Goal: Task Accomplishment & Management: Manage account settings

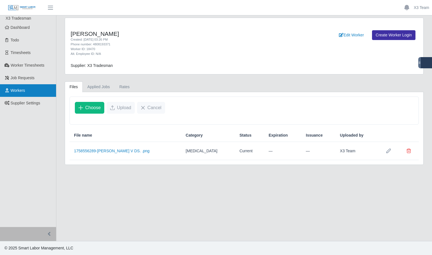
click at [26, 92] on link "Workers" at bounding box center [28, 90] width 56 height 13
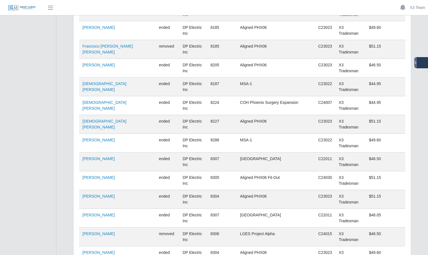
scroll to position [2139, 0]
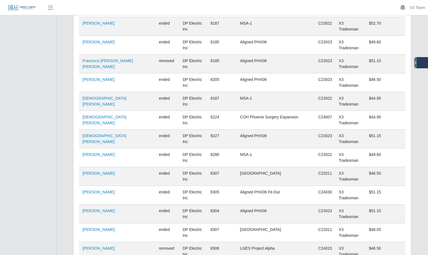
scroll to position [2111, 0]
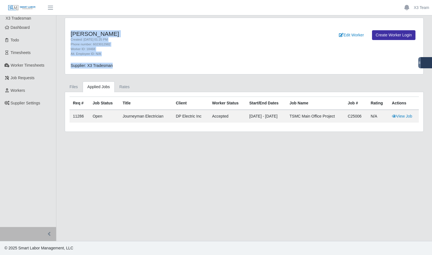
drag, startPoint x: 114, startPoint y: 68, endPoint x: 69, endPoint y: 31, distance: 57.9
click at [68, 33] on div "Leonte Urdaneta Created: 09/19/2025 01:25 PM Phone number: 6023012982 Worker ID…" at bounding box center [244, 46] width 358 height 56
click at [137, 52] on div "Alt. Employee ID: N/A" at bounding box center [170, 54] width 199 height 5
click at [110, 64] on span "Supplier: X3 Tradesman" at bounding box center [92, 65] width 42 height 4
click at [104, 69] on div "Leonte Urdaneta Created: 09/19/2025 01:25 PM Phone number: 6023012982 Worker ID…" at bounding box center [244, 46] width 358 height 56
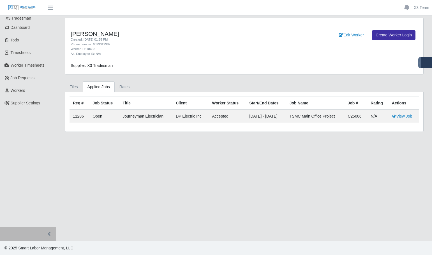
click at [174, 176] on main "Leonte Urdaneta Created: 09/19/2025 01:25 PM Phone number: 6023012982 Worker ID…" at bounding box center [244, 128] width 376 height 226
click at [183, 177] on main "Leonte Urdaneta Created: 09/19/2025 01:25 PM Phone number: 6023012982 Worker ID…" at bounding box center [244, 128] width 376 height 226
click at [132, 42] on div "Phone number: 6023012982" at bounding box center [170, 44] width 199 height 5
click at [195, 163] on main "Leonte Urdaneta Created: 09/19/2025 01:25 PM Phone number: 6023012982 Worker ID…" at bounding box center [244, 128] width 376 height 226
drag, startPoint x: 273, startPoint y: 209, endPoint x: 232, endPoint y: 118, distance: 99.7
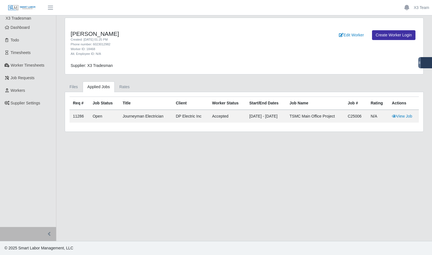
click at [272, 206] on main "Leonte Urdaneta Created: 09/19/2025 01:25 PM Phone number: 6023012982 Worker ID…" at bounding box center [244, 128] width 376 height 226
click at [210, 63] on div "Supplier: X3 Tradesman" at bounding box center [199, 66] width 267 height 6
click at [408, 117] on link "View Job" at bounding box center [402, 116] width 20 height 4
click at [340, 34] on icon at bounding box center [341, 35] width 4 height 4
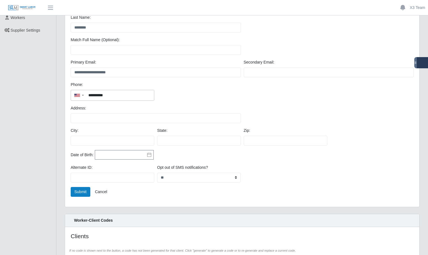
scroll to position [102, 0]
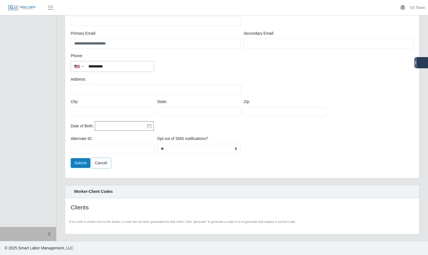
click at [99, 159] on link "Cancel" at bounding box center [101, 163] width 20 height 10
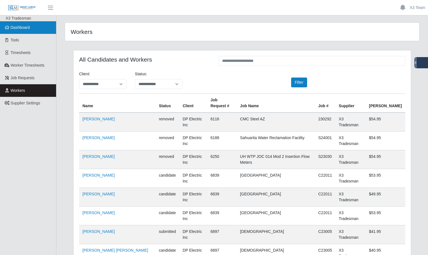
click at [19, 30] on span "Dashboard" at bounding box center [20, 27] width 19 height 4
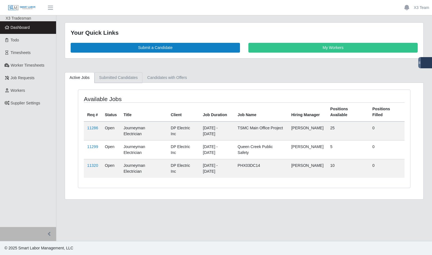
click at [108, 80] on link "Submitted Candidates" at bounding box center [118, 77] width 48 height 11
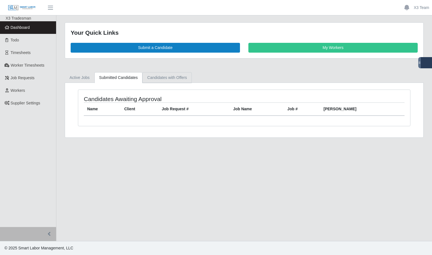
click at [168, 78] on link "Candidates with Offers" at bounding box center [166, 77] width 49 height 11
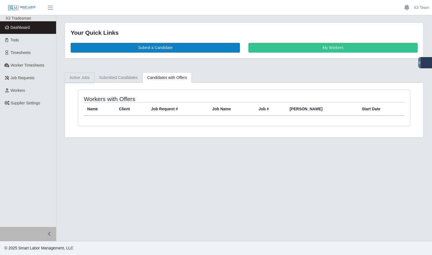
click at [79, 74] on link "Active Jobs" at bounding box center [80, 77] width 30 height 11
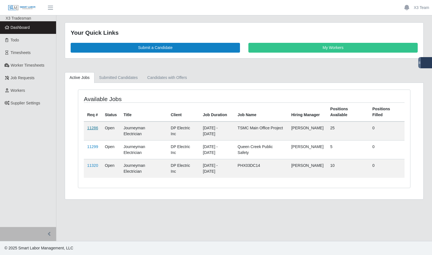
click at [94, 129] on link "11286" at bounding box center [92, 128] width 11 height 4
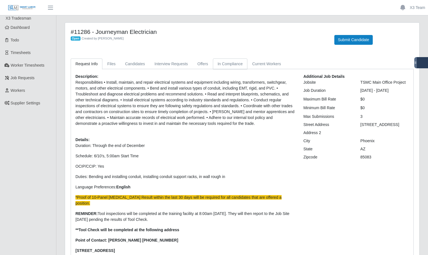
click at [228, 66] on link "In Compliance" at bounding box center [230, 64] width 35 height 11
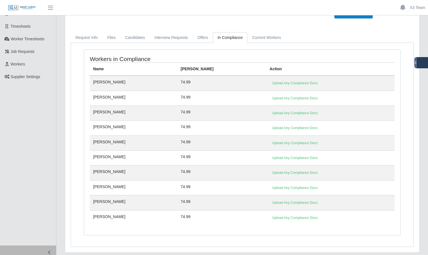
scroll to position [45, 0]
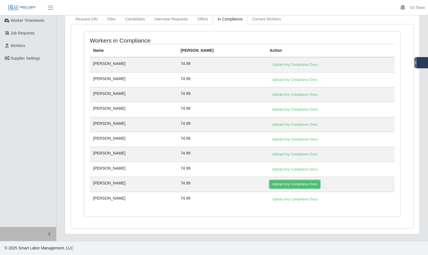
click at [274, 185] on link "Upload Any Compliance Docs" at bounding box center [294, 185] width 50 height 8
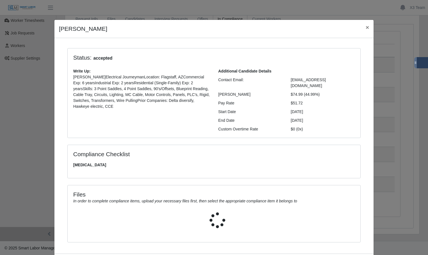
scroll to position [0, 0]
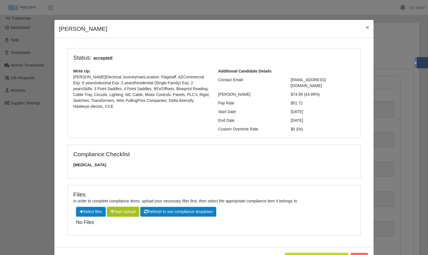
click at [123, 207] on button "Start Upload" at bounding box center [123, 212] width 33 height 10
click at [124, 208] on button "Start Upload" at bounding box center [123, 212] width 33 height 10
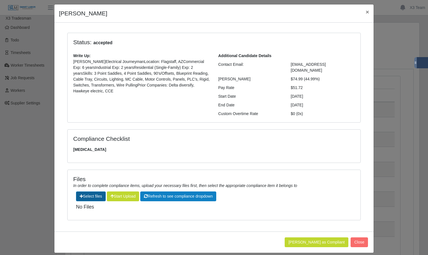
click at [84, 192] on label"] at bounding box center [90, 196] width 29 height 9
click at [102, 209] on input "file" at bounding box center [102, 209] width 0 height 0
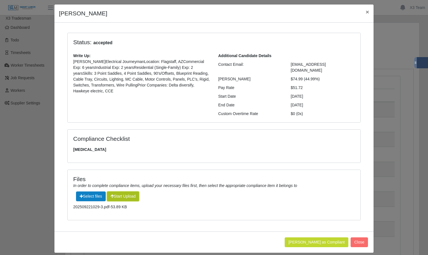
click at [122, 193] on button "Start Upload" at bounding box center [123, 197] width 33 height 10
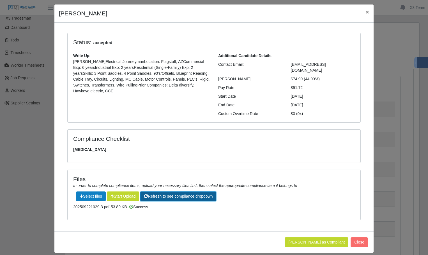
drag, startPoint x: 160, startPoint y: 189, endPoint x: 156, endPoint y: 195, distance: 7.1
click at [161, 192] on button "Refresh to see compliance dropdown" at bounding box center [178, 197] width 76 height 10
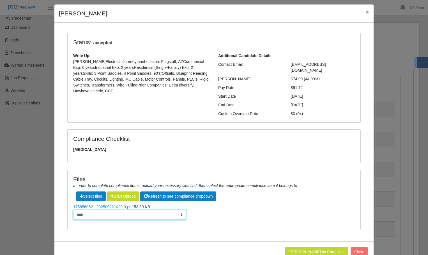
click at [163, 210] on select "**********" at bounding box center [129, 215] width 113 height 10
select select "**********"
click at [73, 210] on select "**********" at bounding box center [129, 215] width 113 height 10
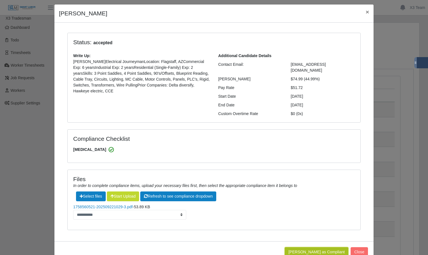
click at [313, 249] on button "Mark Worker as Compliant" at bounding box center [317, 253] width 64 height 10
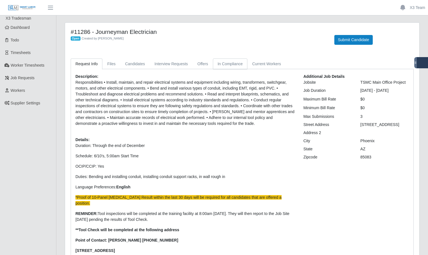
click at [233, 63] on link "In Compliance" at bounding box center [230, 64] width 35 height 11
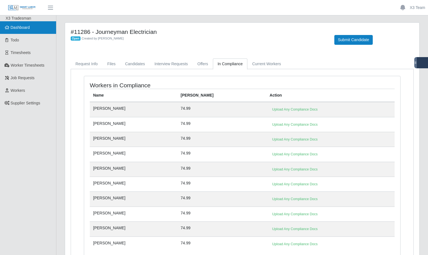
click at [24, 25] on link "Dashboard" at bounding box center [28, 27] width 56 height 13
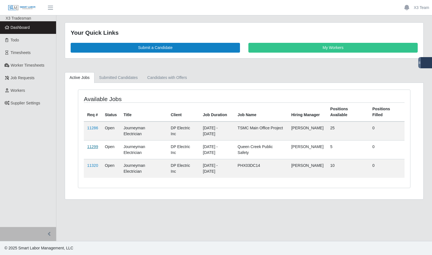
click at [94, 148] on link "11299" at bounding box center [92, 147] width 11 height 4
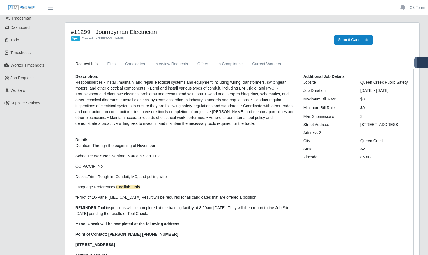
click at [232, 66] on link "In Compliance" at bounding box center [230, 64] width 35 height 11
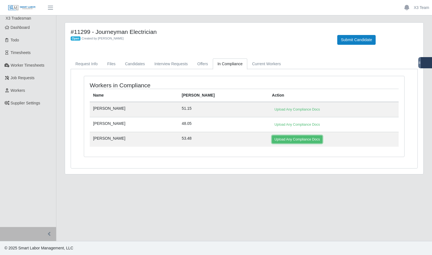
click at [272, 139] on link "Upload Any Compliance Docs" at bounding box center [297, 140] width 50 height 8
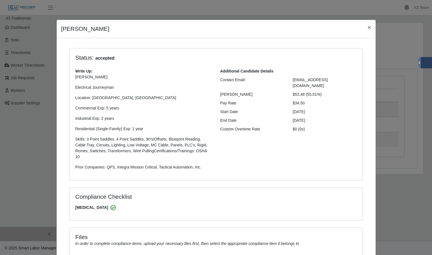
select select "**********"
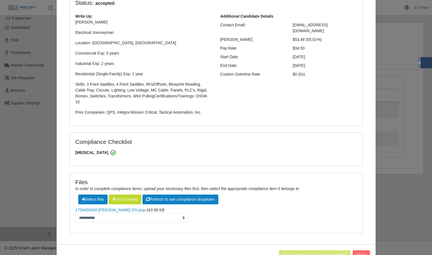
scroll to position [56, 0]
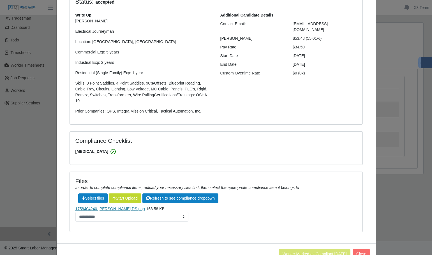
click at [112, 207] on link "1758404240-[PERSON_NAME] DS.png" at bounding box center [110, 209] width 70 height 4
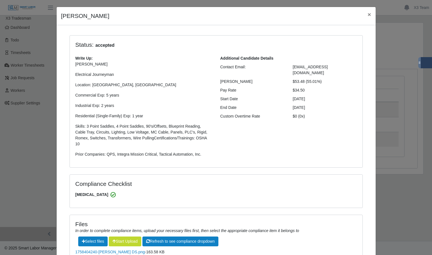
scroll to position [0, 0]
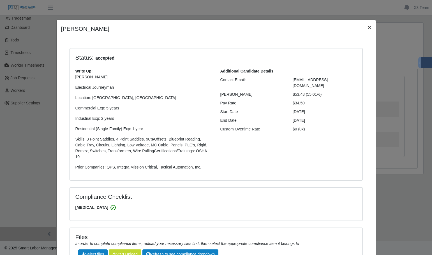
click at [368, 29] on span "×" at bounding box center [369, 27] width 3 height 6
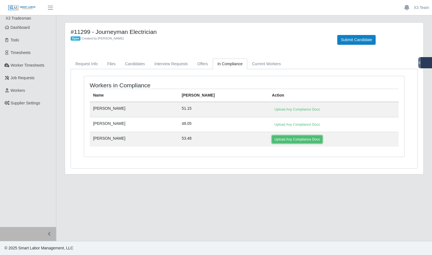
click at [272, 140] on link "Upload Any Compliance Docs" at bounding box center [297, 140] width 50 height 8
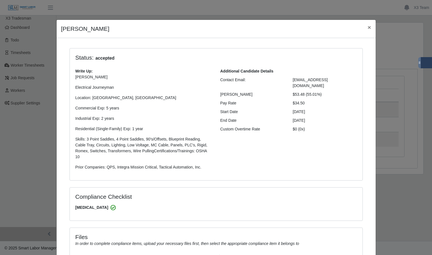
select select "**********"
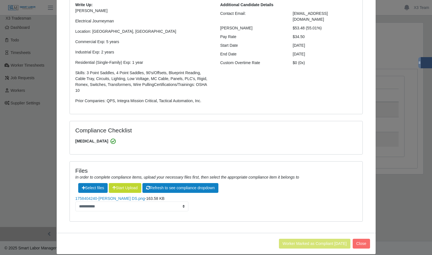
scroll to position [68, 0]
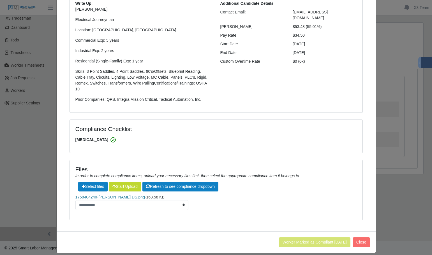
click at [92, 195] on link "1758404240-Derek M DS.png" at bounding box center [110, 197] width 70 height 4
click at [364, 240] on button "Close" at bounding box center [361, 243] width 17 height 10
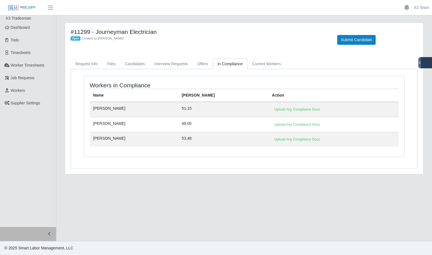
drag, startPoint x: 230, startPoint y: 201, endPoint x: 225, endPoint y: 179, distance: 22.9
click at [230, 201] on main "#11299 - Journeyman Electrician Open Created by Jerrin Jaramillo Submit Candida…" at bounding box center [244, 128] width 376 height 226
